Goal: Information Seeking & Learning: Learn about a topic

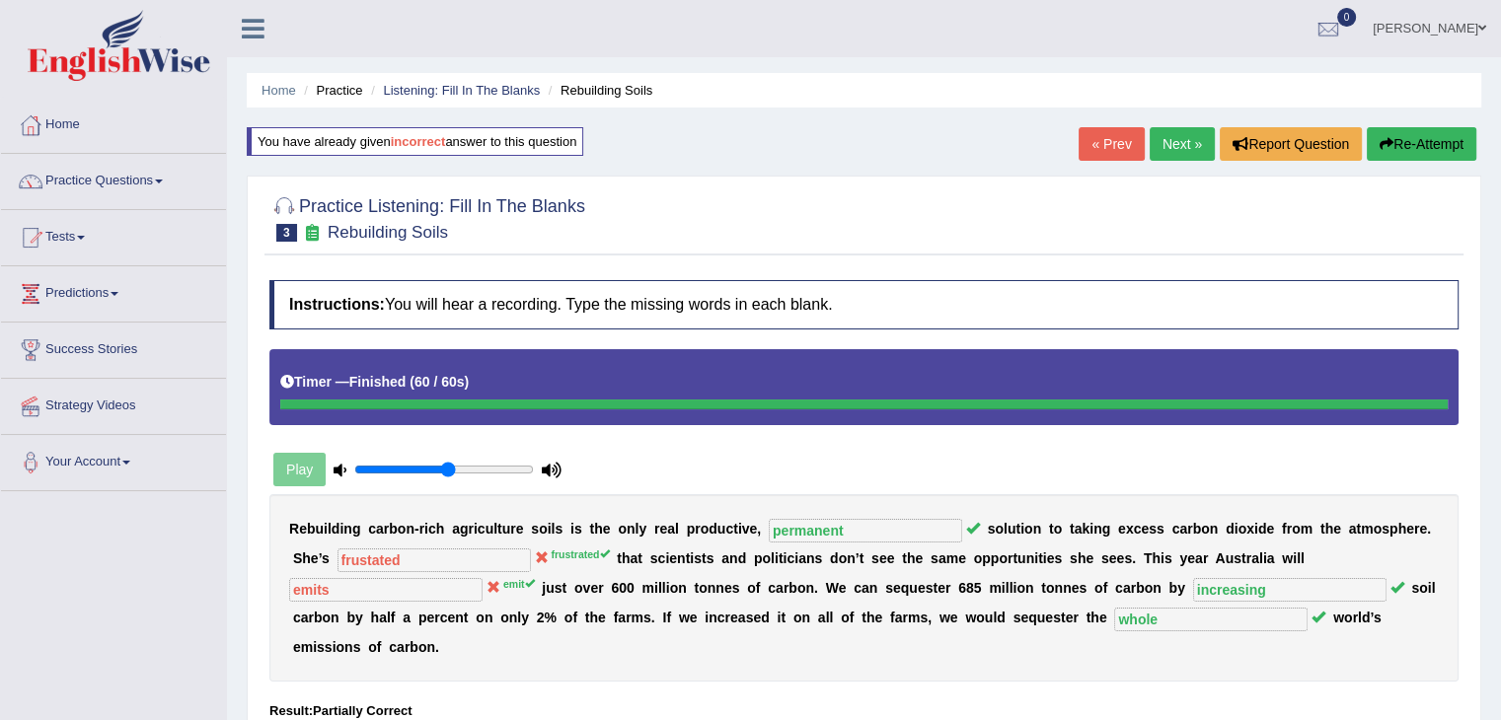
click at [1162, 136] on link "Next »" at bounding box center [1182, 144] width 65 height 34
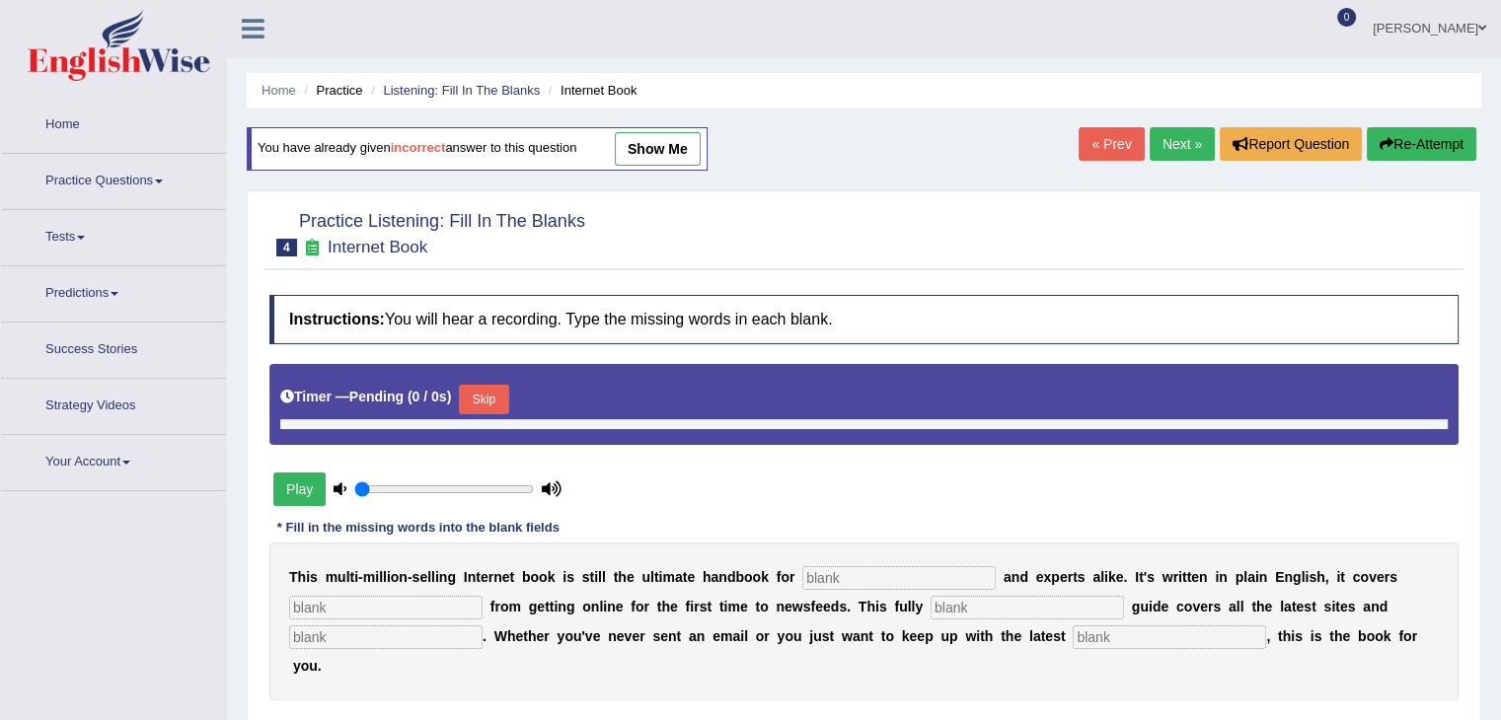
type input "0.55"
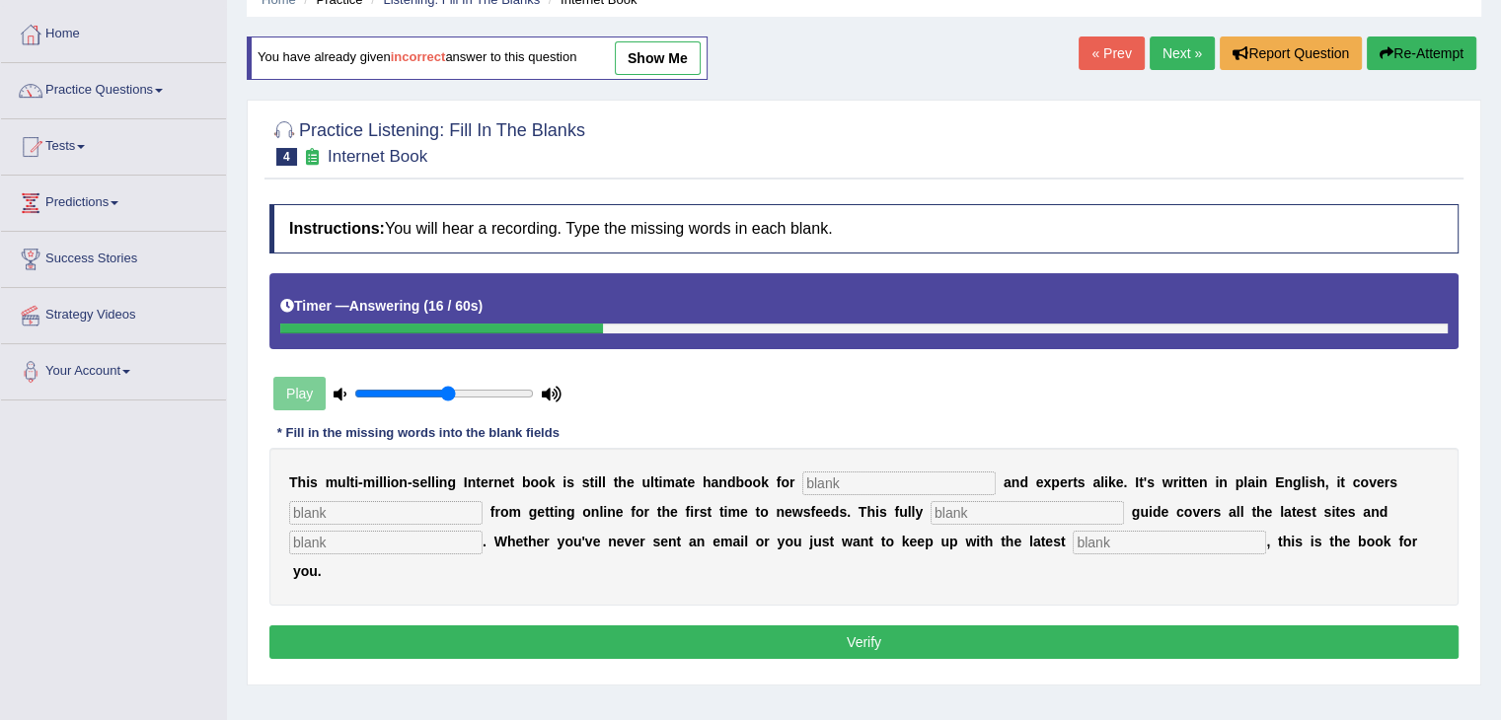
scroll to position [89, 0]
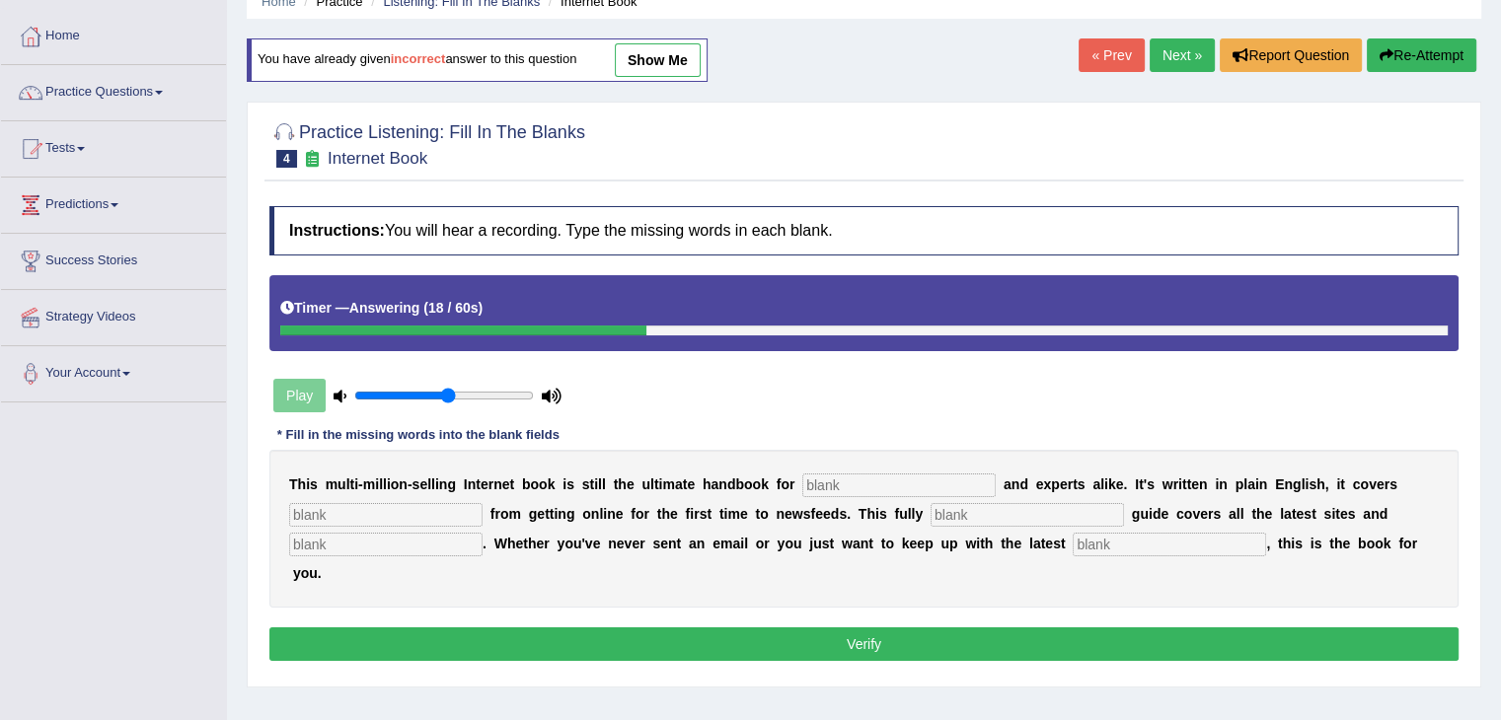
click at [1152, 63] on link "Next »" at bounding box center [1182, 55] width 65 height 34
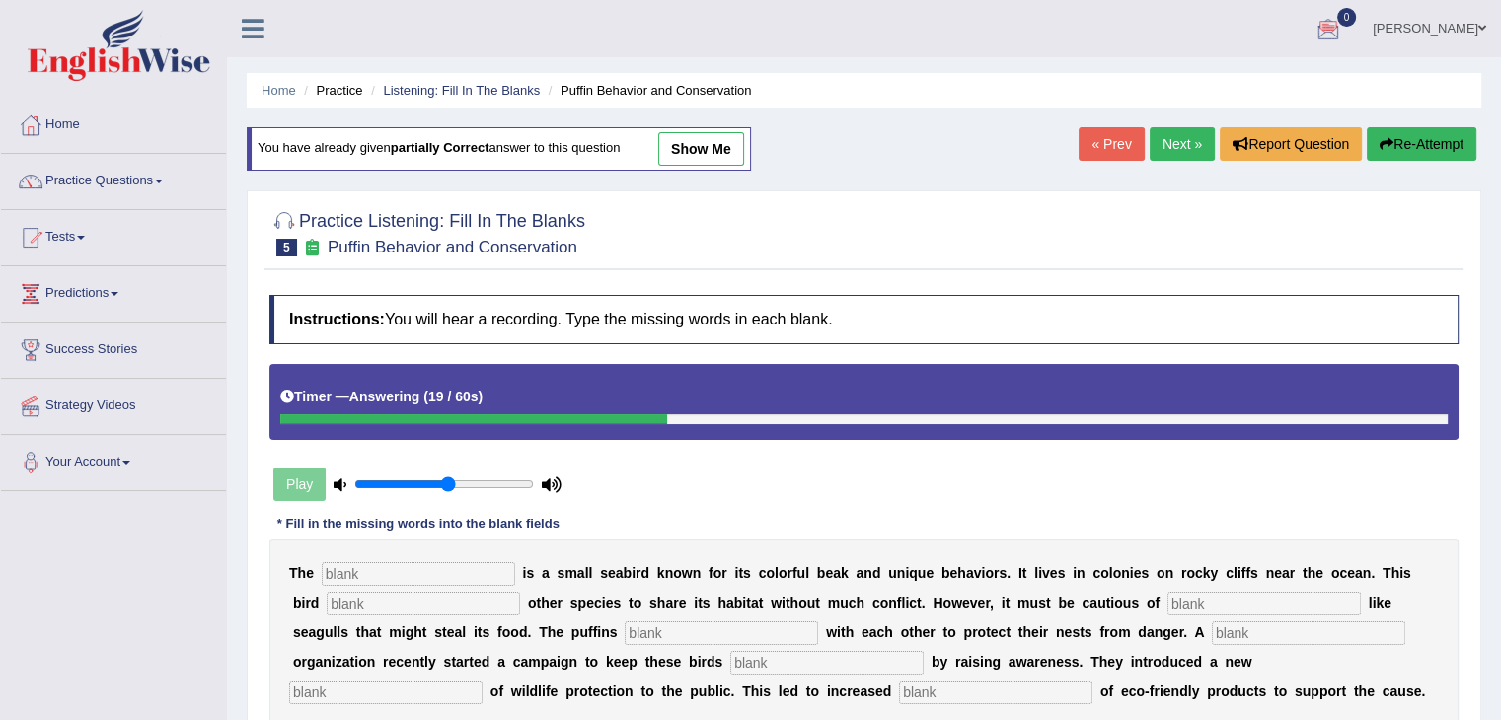
click at [1409, 151] on button "Re-Attempt" at bounding box center [1422, 144] width 110 height 34
click at [1162, 141] on link "Next »" at bounding box center [1182, 144] width 65 height 34
